Goal: Find specific page/section: Find specific page/section

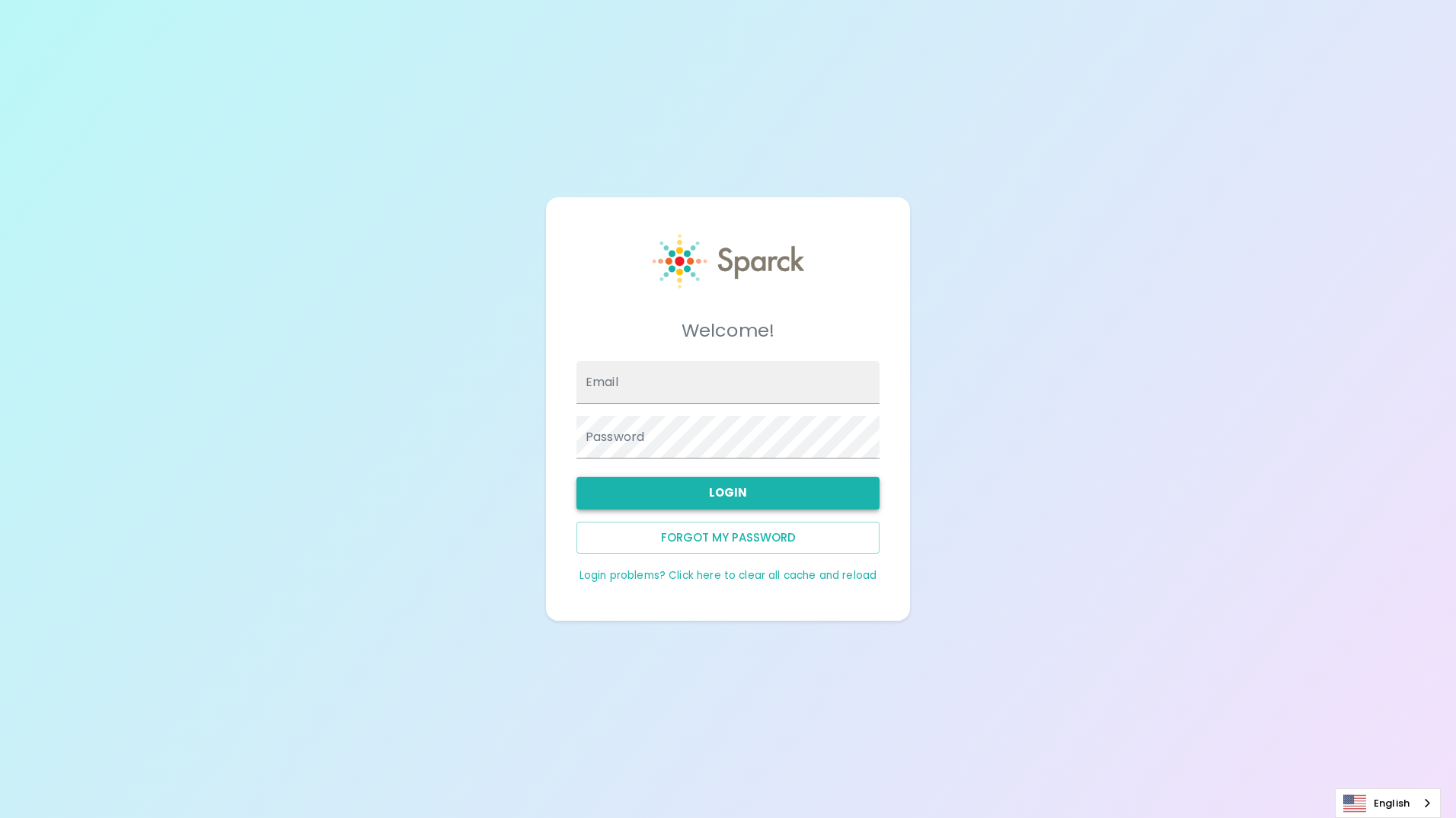
type input "[EMAIL_ADDRESS][DOMAIN_NAME]"
click at [710, 493] on button "Login" at bounding box center [728, 493] width 303 height 32
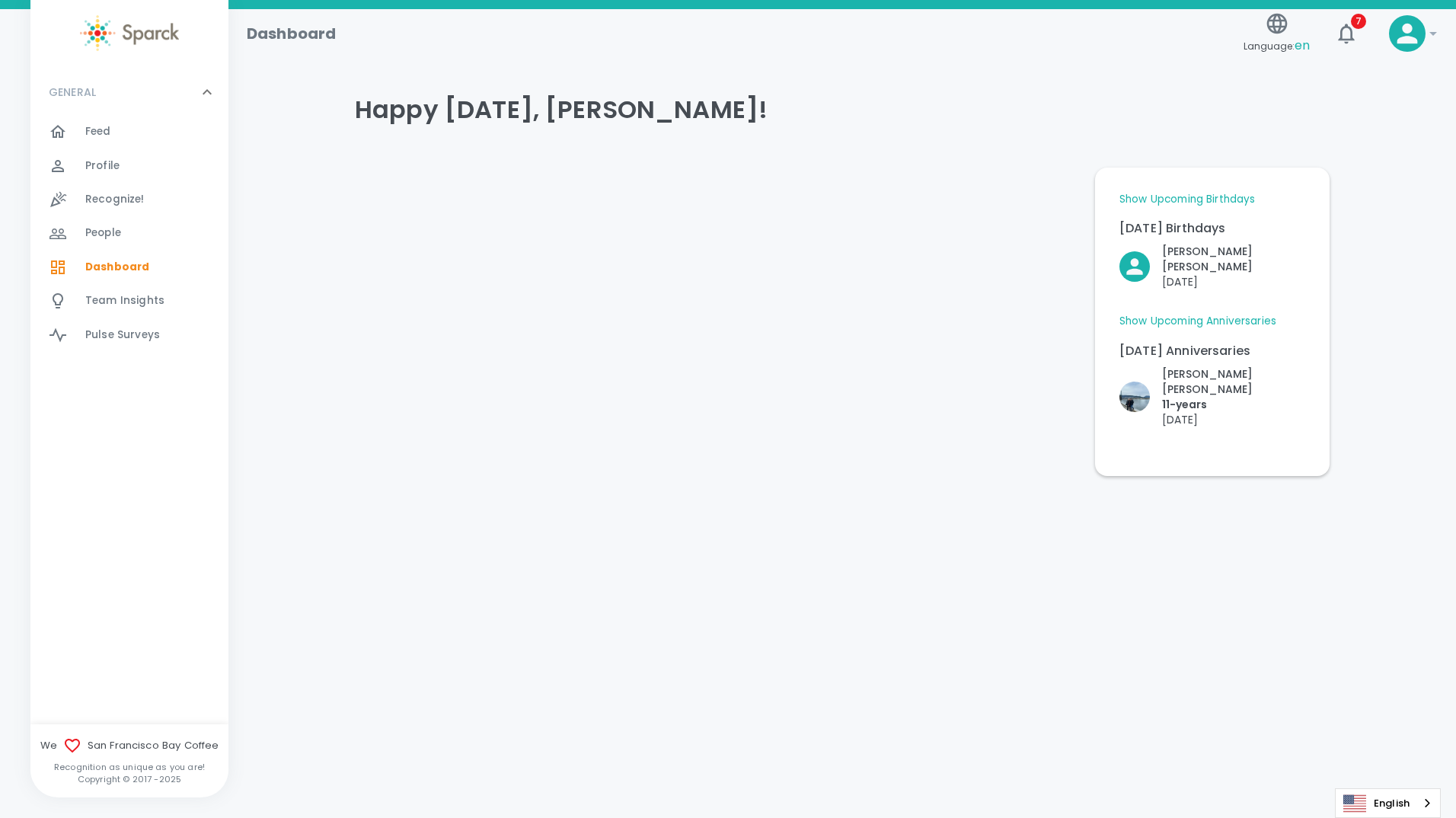
click at [1187, 197] on link "Show Upcoming Birthdays" at bounding box center [1187, 200] width 136 height 16
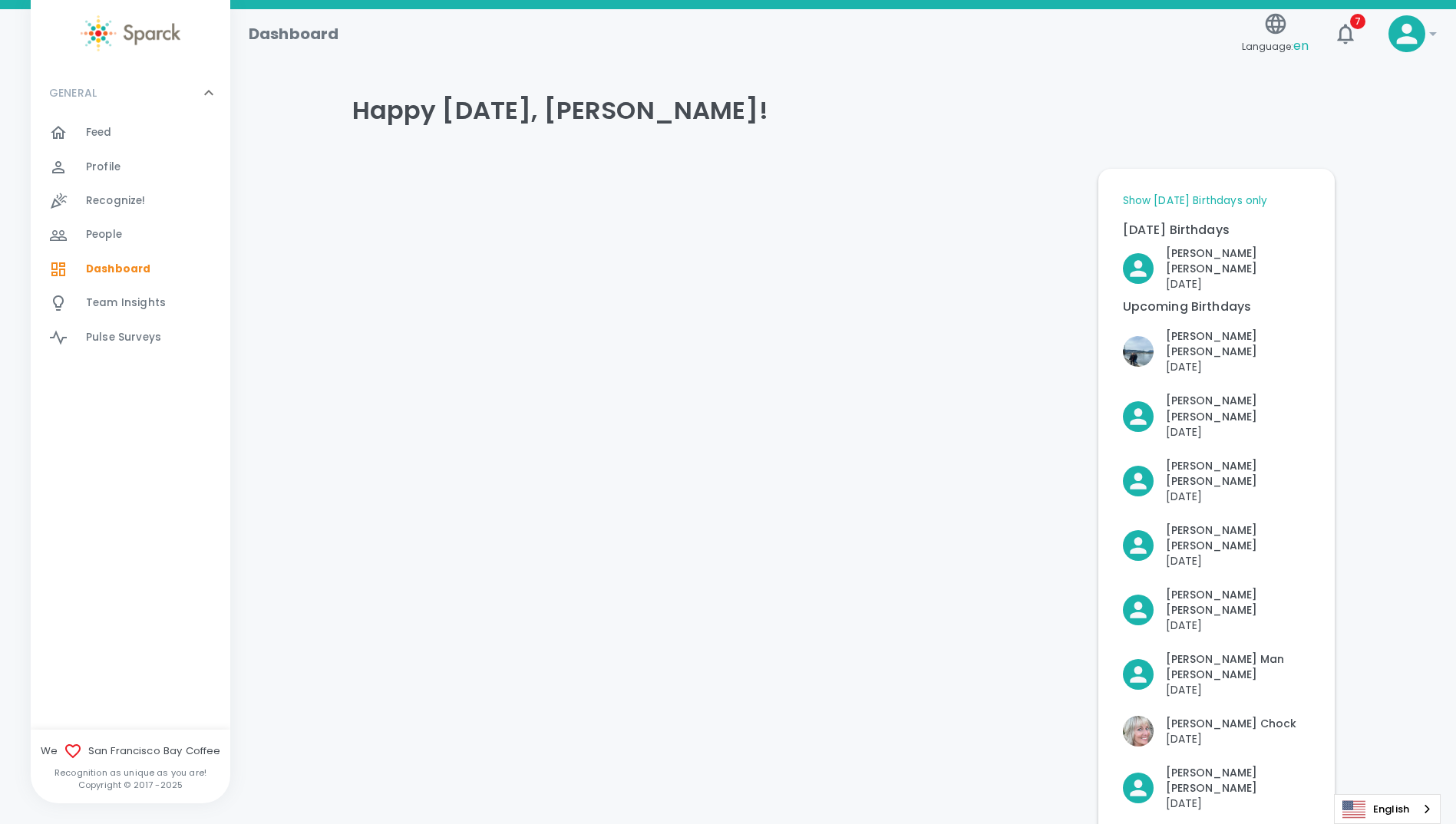
scroll to position [153, 0]
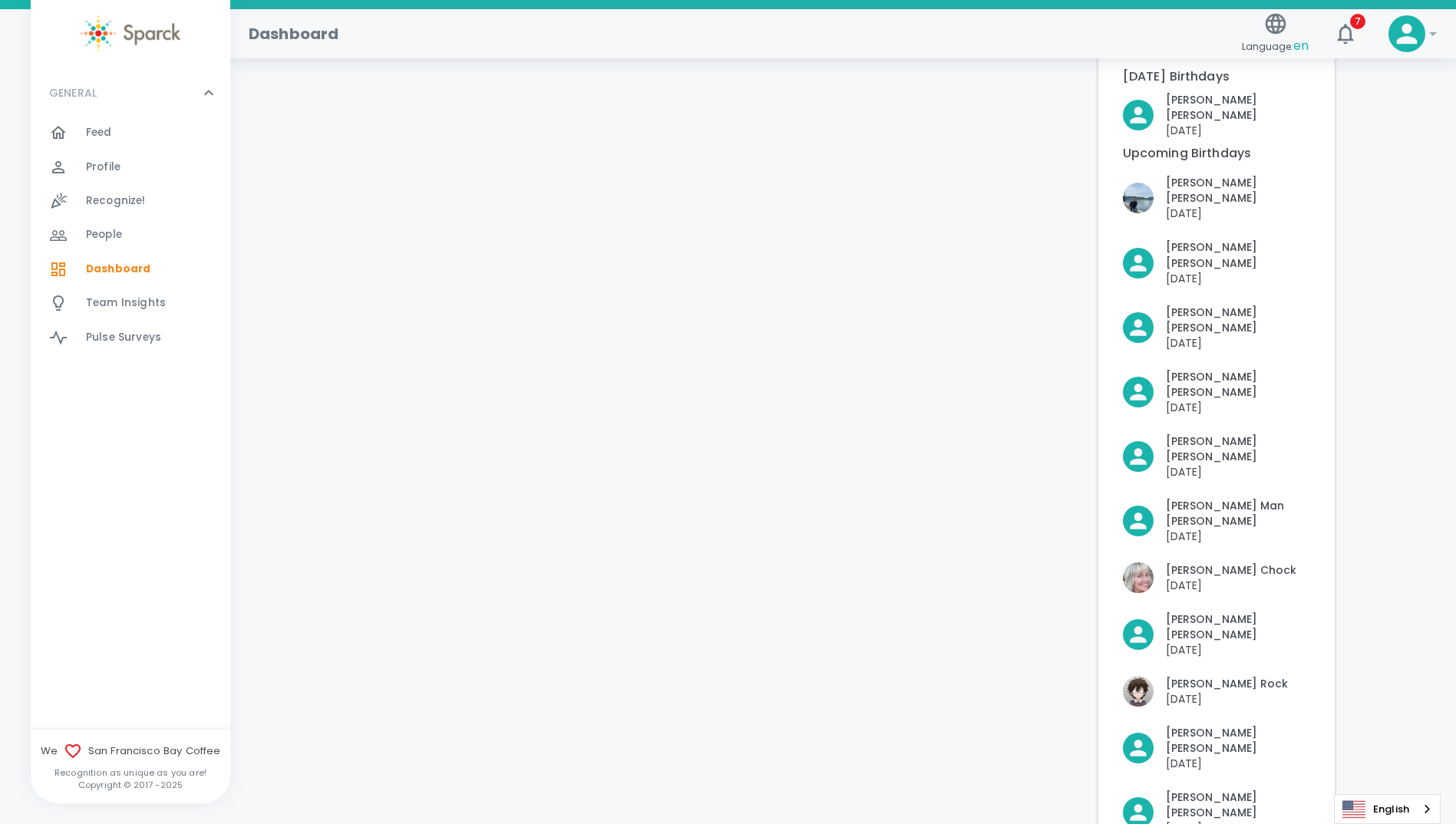
click at [942, 658] on div at bounding box center [713, 545] width 746 height 1084
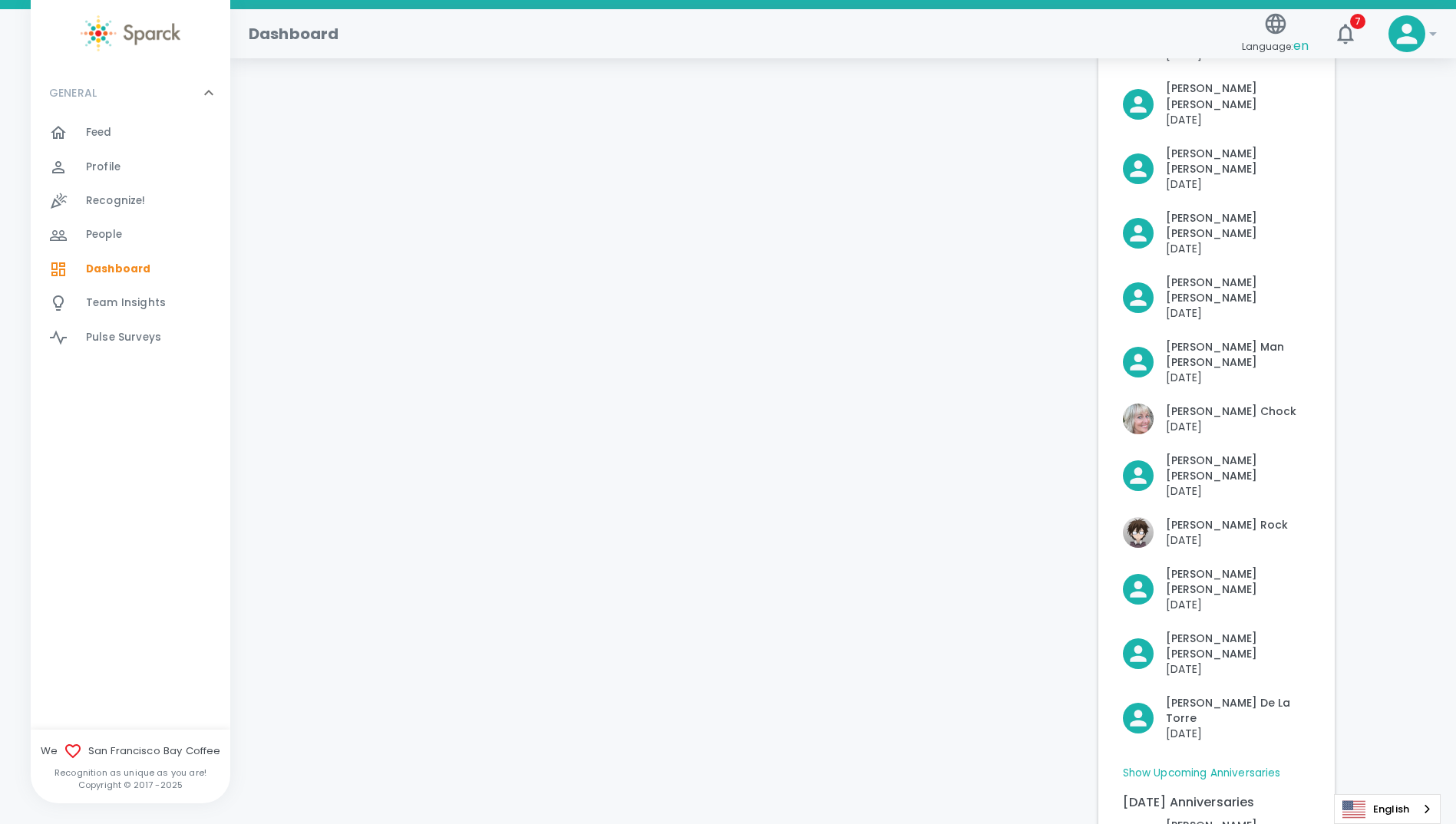
scroll to position [0, 0]
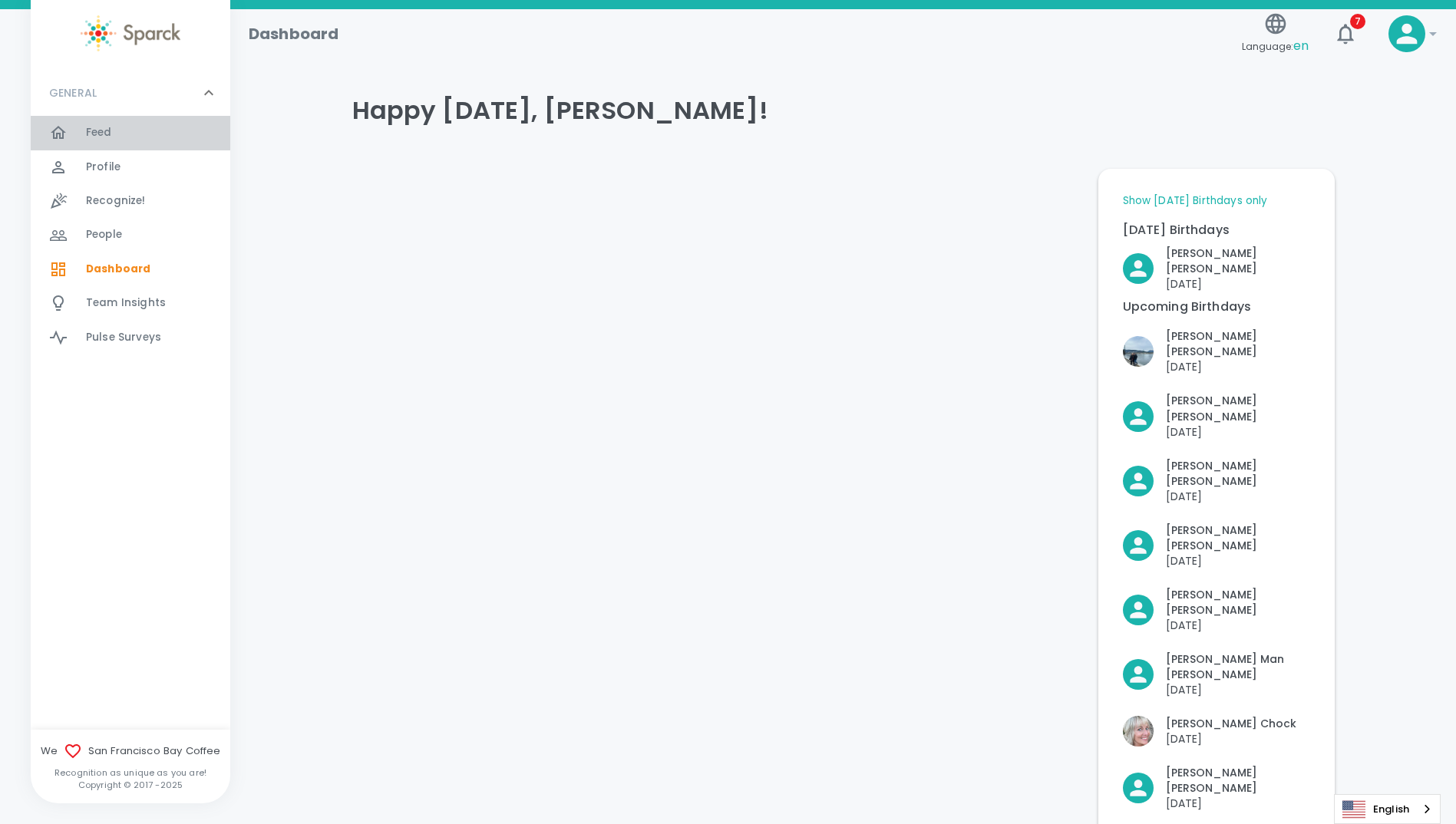
click at [102, 134] on span "Feed" at bounding box center [98, 133] width 26 height 16
